Goal: Task Accomplishment & Management: Manage account settings

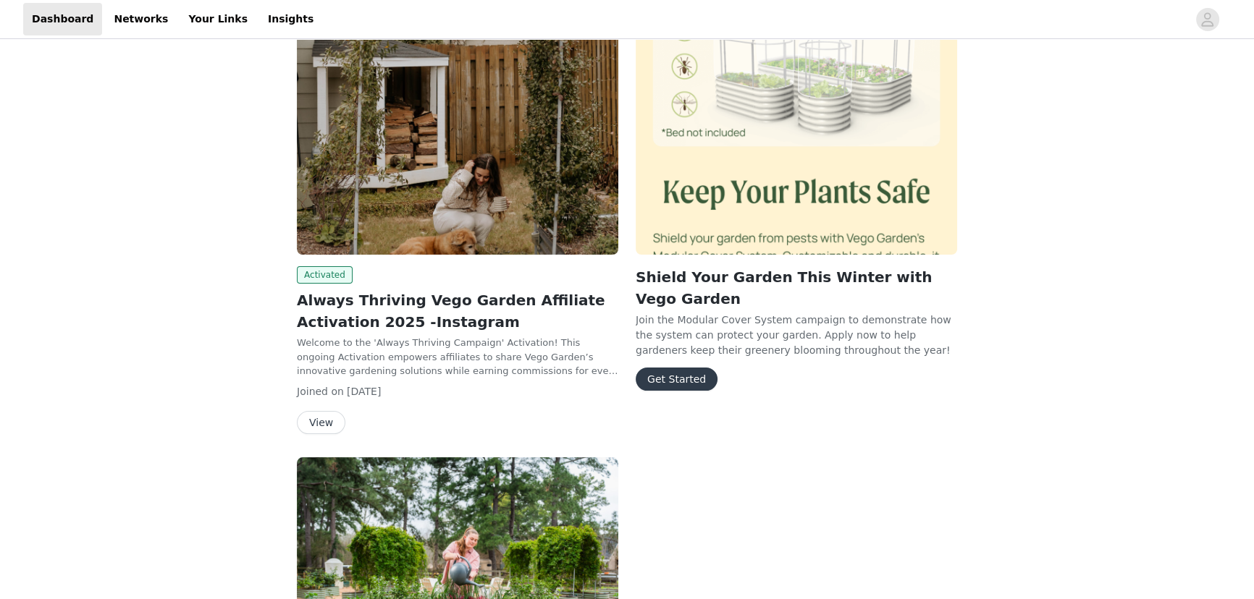
scroll to position [272, 0]
click at [313, 424] on button "View" at bounding box center [321, 423] width 49 height 23
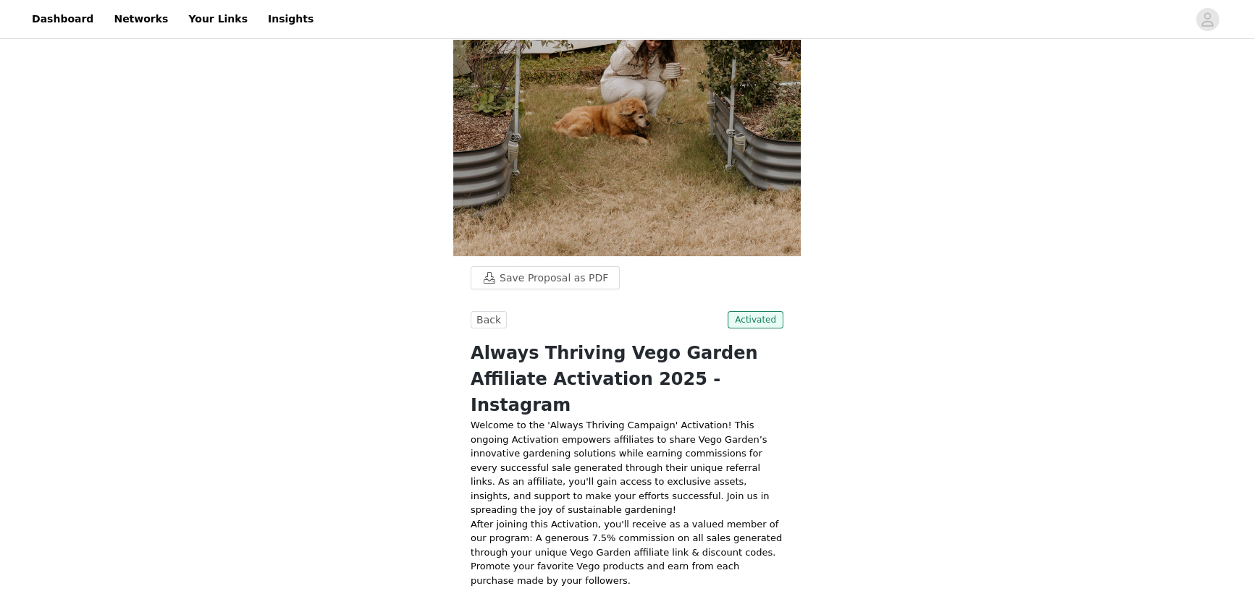
scroll to position [329, 0]
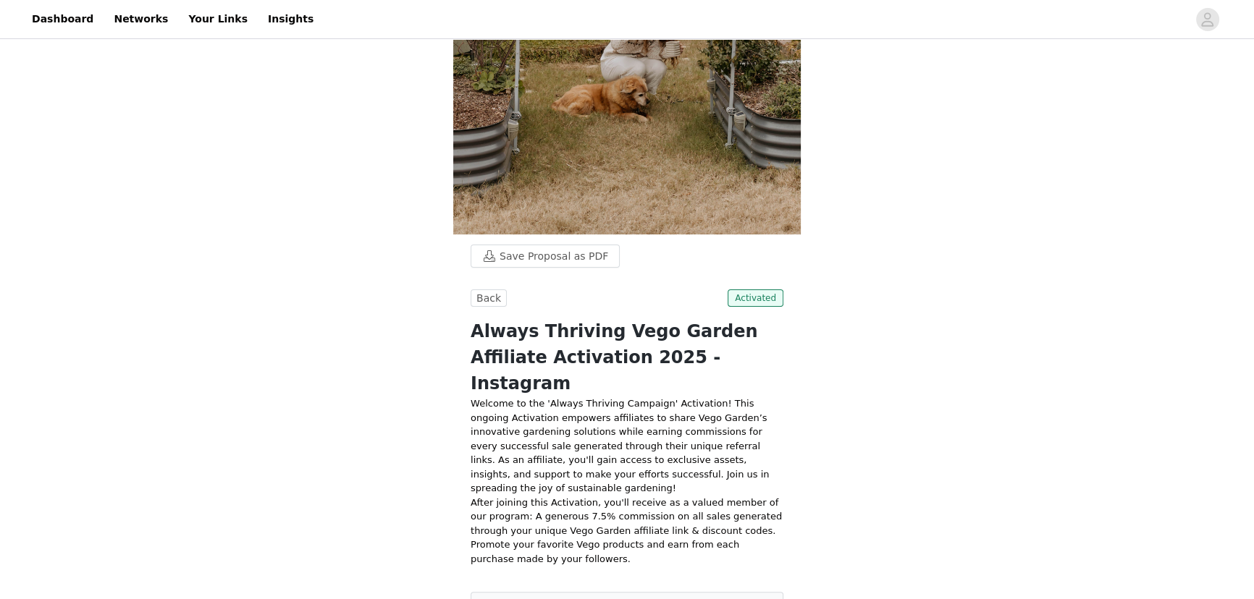
click at [893, 323] on div "Save Proposal as PDF Back Activated Always Thriving Vego Garden Affiliate Activ…" at bounding box center [627, 605] width 1254 height 1785
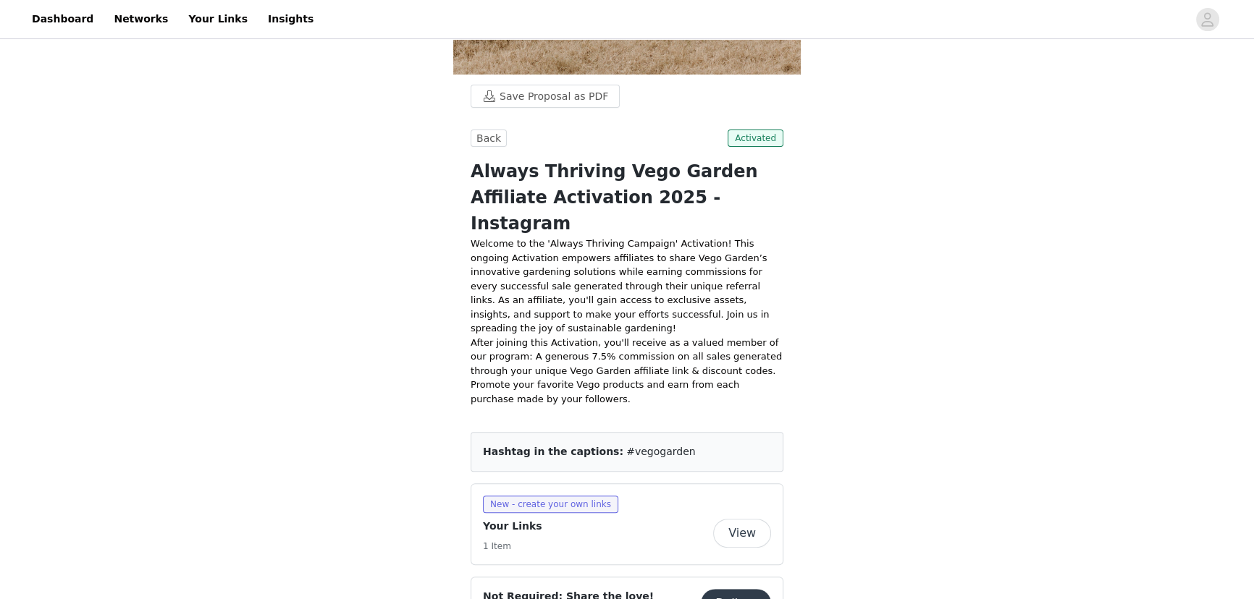
scroll to position [312, 0]
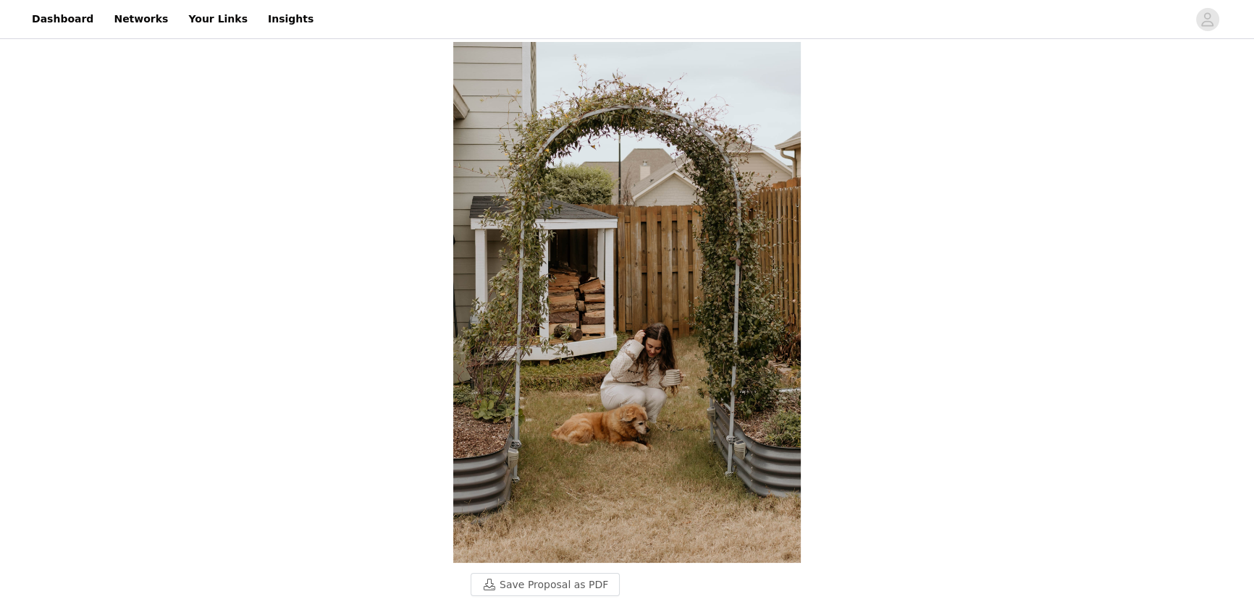
scroll to position [272, 0]
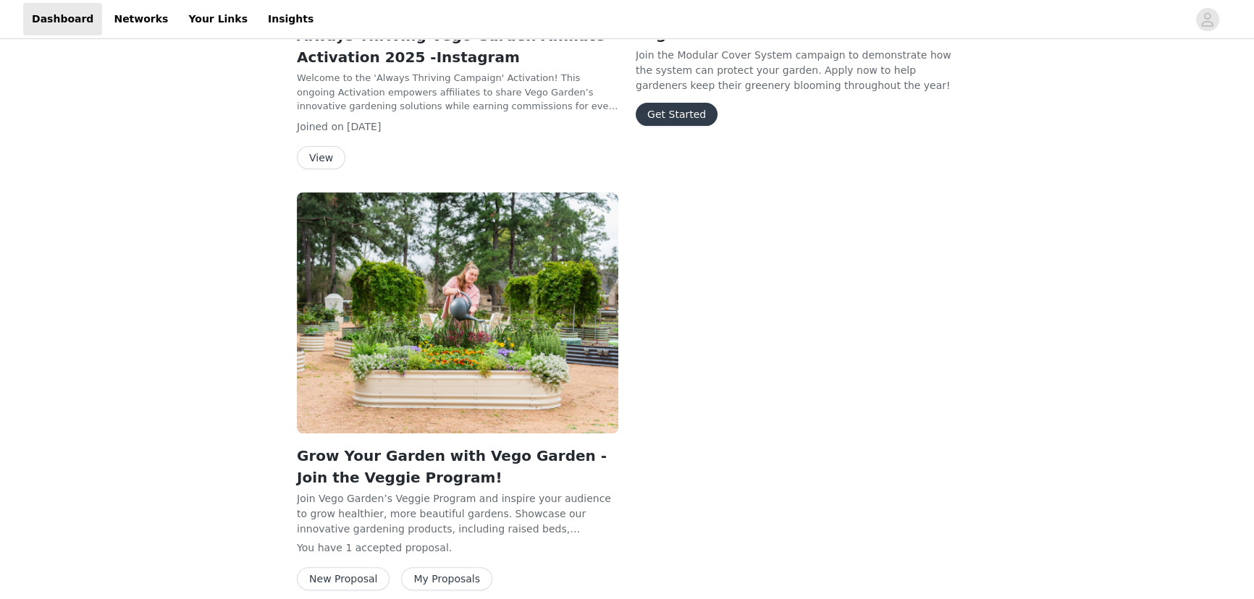
scroll to position [601, 0]
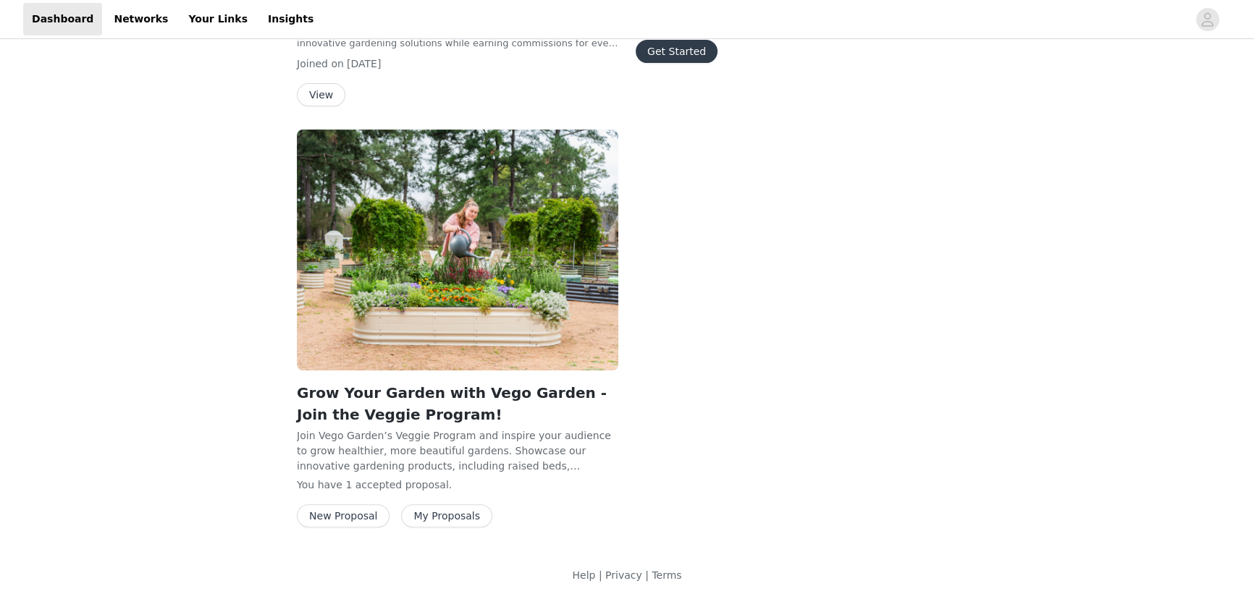
click at [367, 515] on button "New Proposal" at bounding box center [343, 516] width 93 height 23
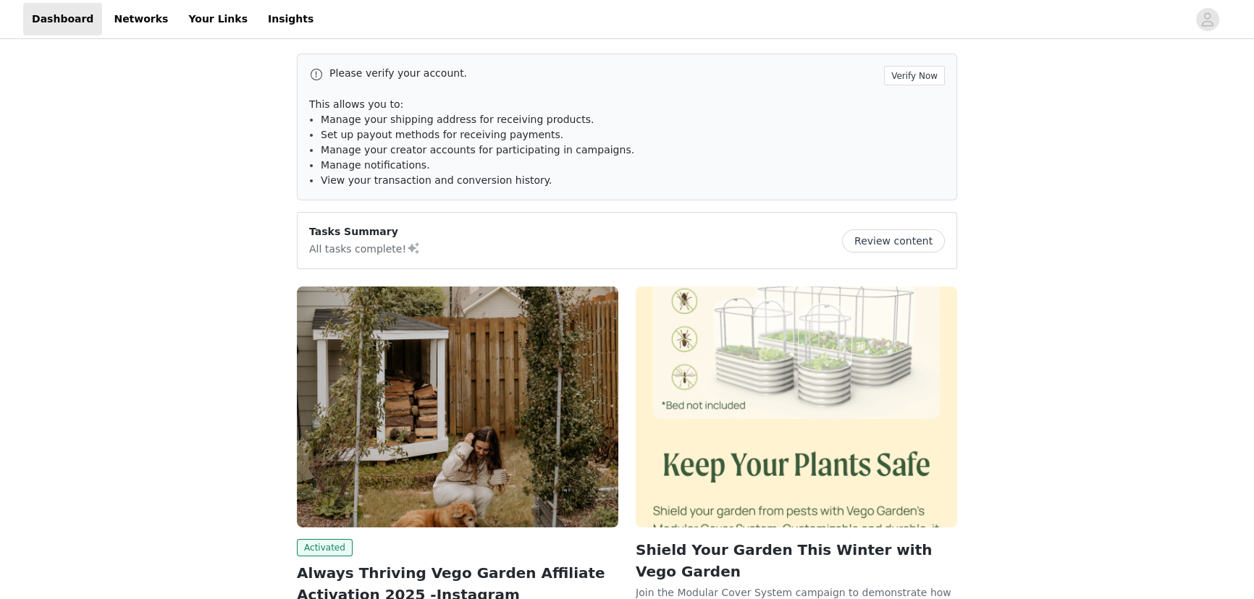
scroll to position [601, 0]
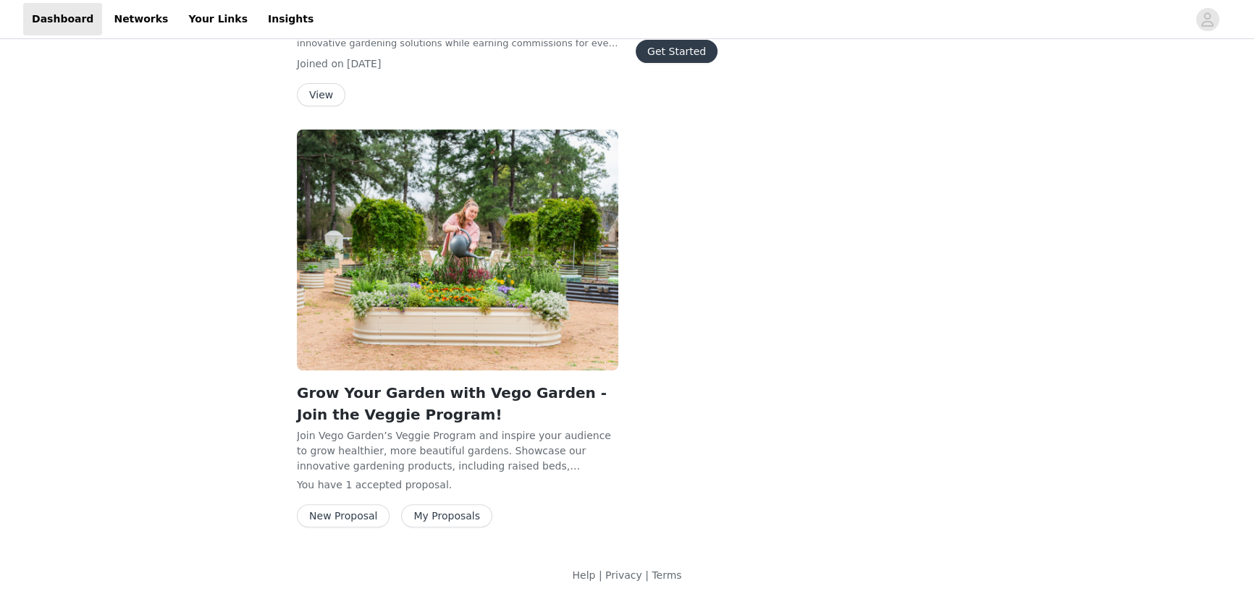
click at [466, 507] on button "My Proposals" at bounding box center [446, 516] width 91 height 23
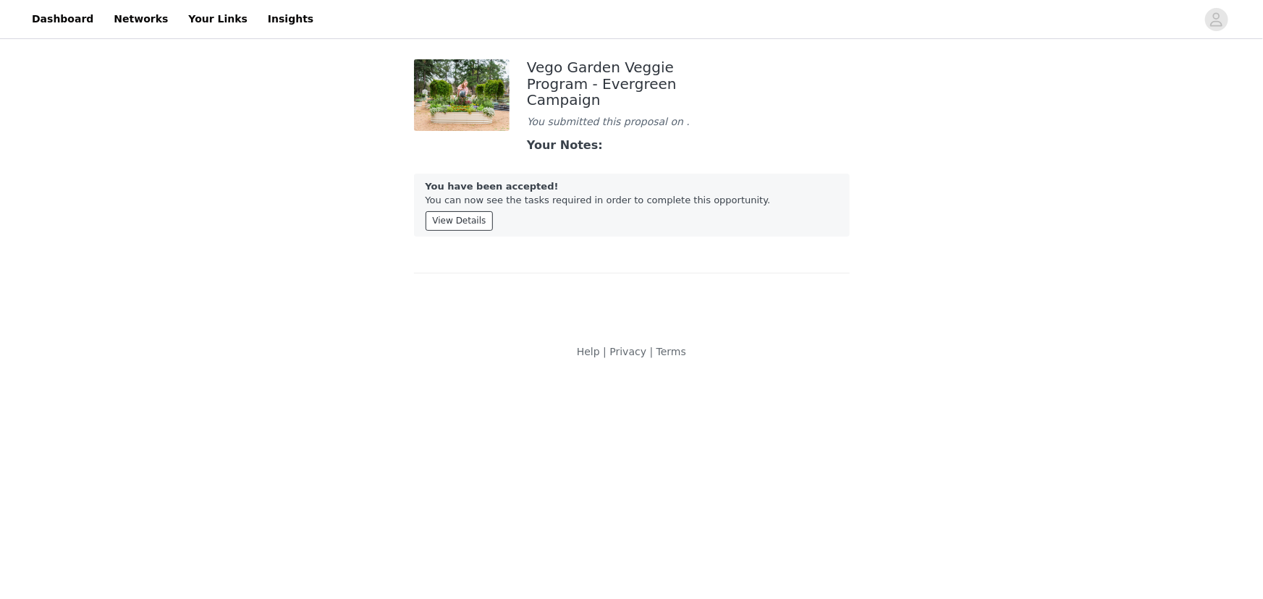
click at [471, 211] on button "View Details" at bounding box center [460, 221] width 68 height 20
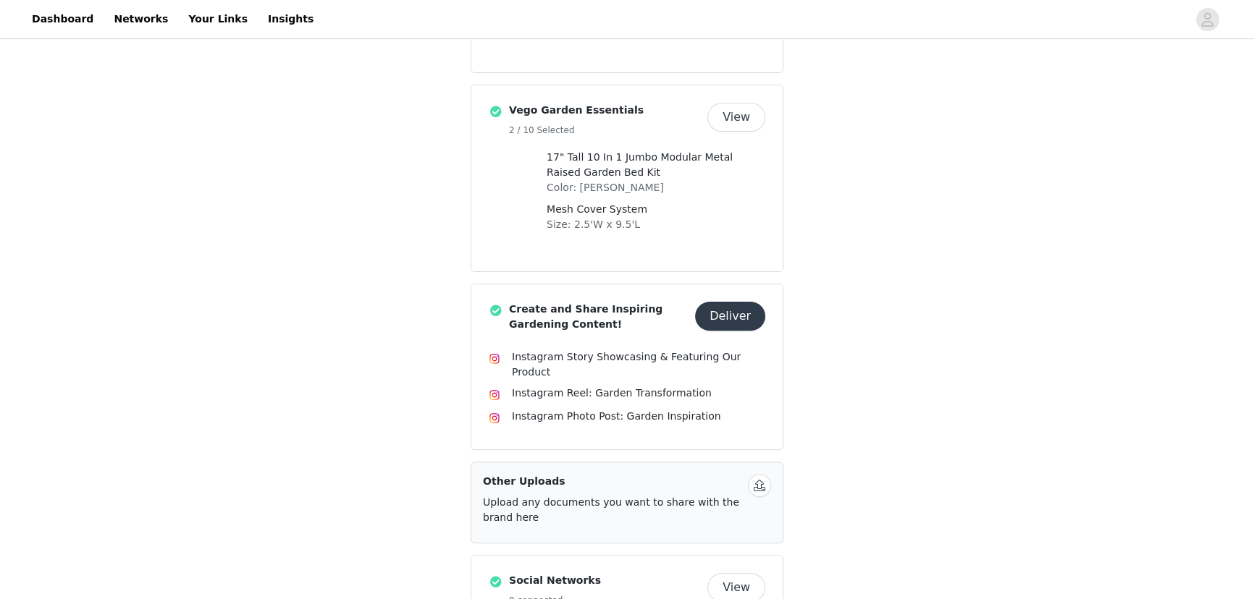
scroll to position [473, 0]
